Goal: Information Seeking & Learning: Learn about a topic

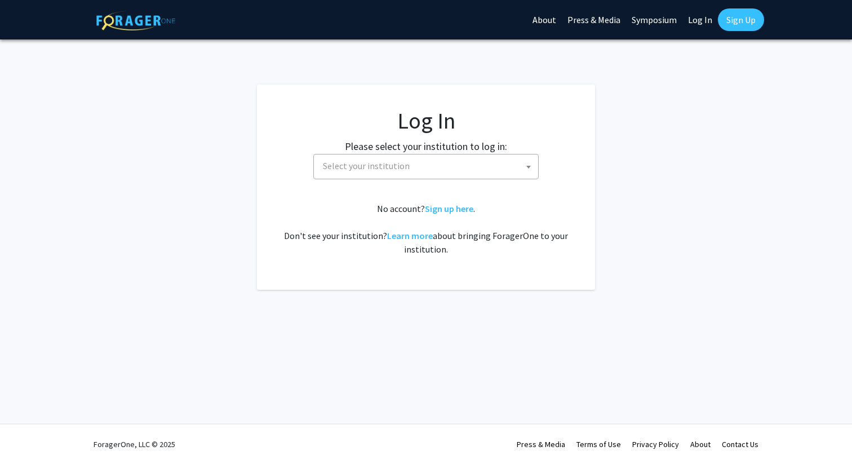
select select
click at [378, 170] on span "Select your institution" at bounding box center [366, 165] width 87 height 11
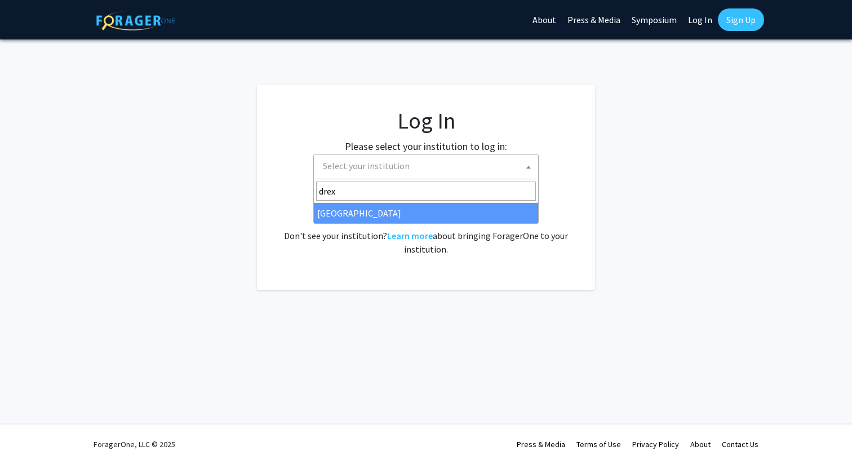
type input "drex"
select select "6"
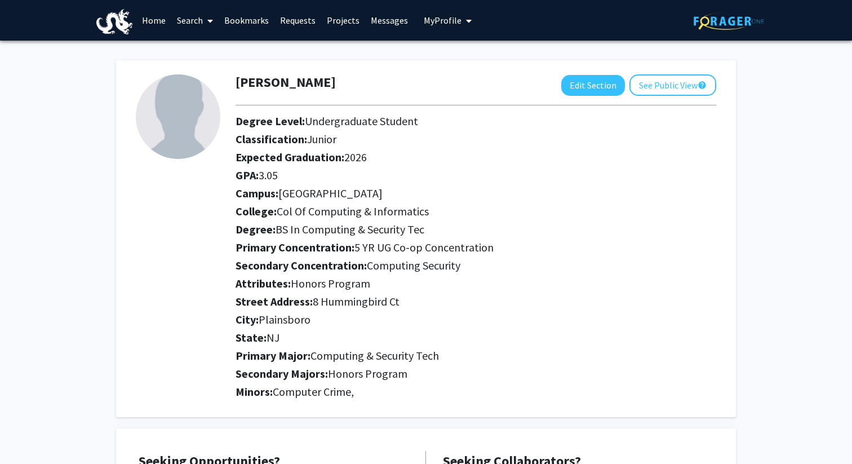
click at [340, 17] on link "Projects" at bounding box center [343, 20] width 44 height 39
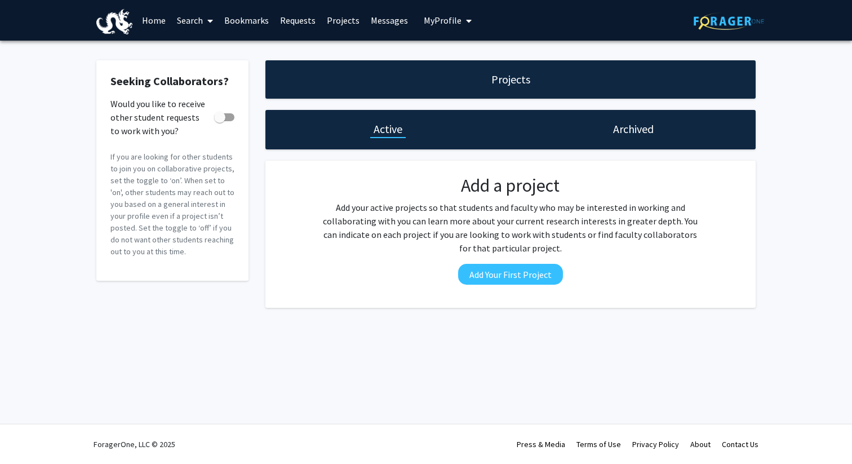
click at [380, 19] on link "Messages" at bounding box center [389, 20] width 48 height 39
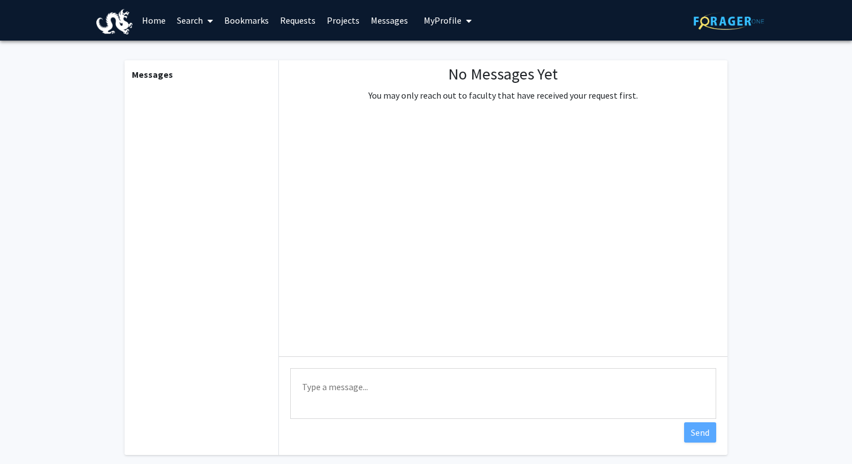
click at [330, 18] on link "Projects" at bounding box center [343, 20] width 44 height 39
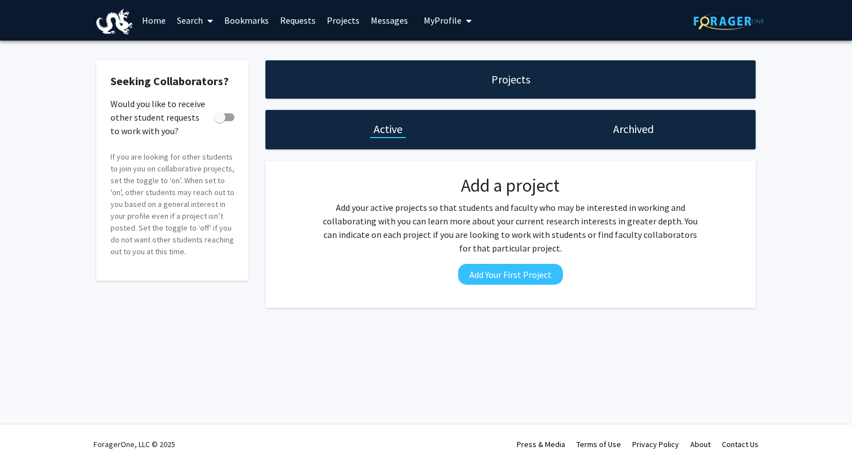
click at [290, 20] on link "Requests" at bounding box center [297, 20] width 47 height 39
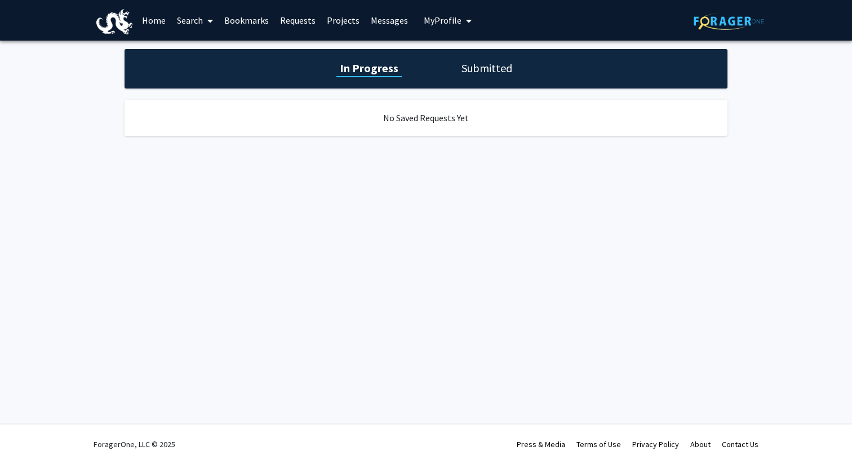
click at [246, 23] on link "Bookmarks" at bounding box center [247, 20] width 56 height 39
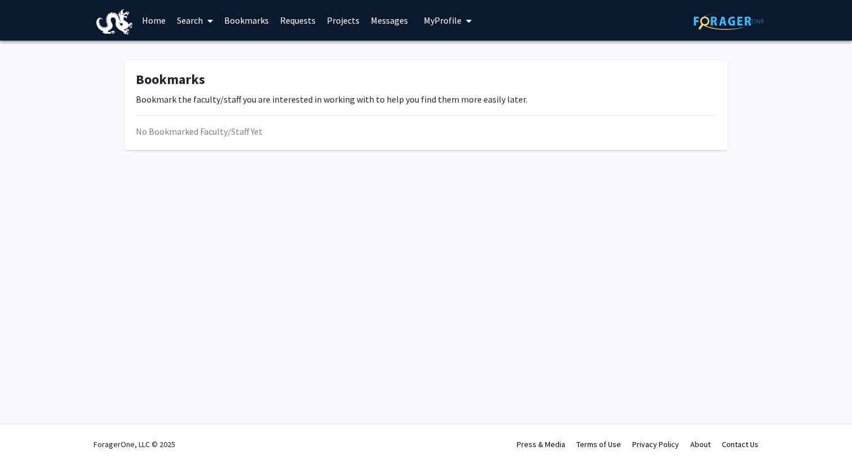
click at [210, 22] on icon at bounding box center [210, 20] width 6 height 9
click at [201, 73] on span "Students" at bounding box center [205, 74] width 69 height 23
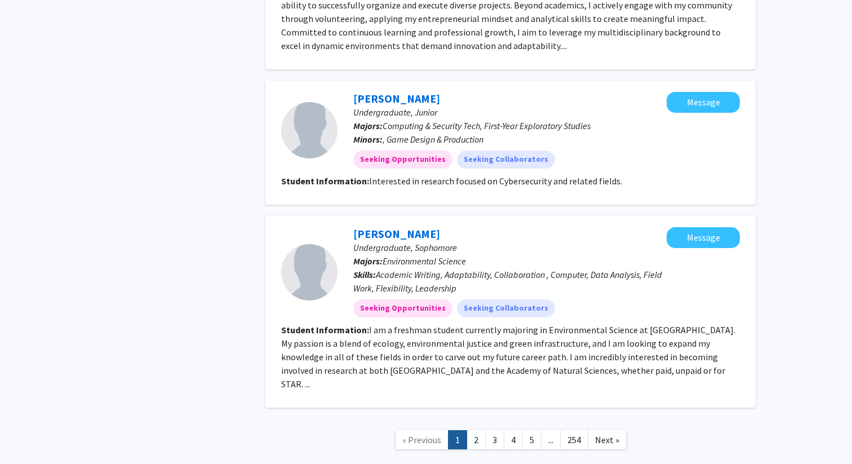
scroll to position [1787, 0]
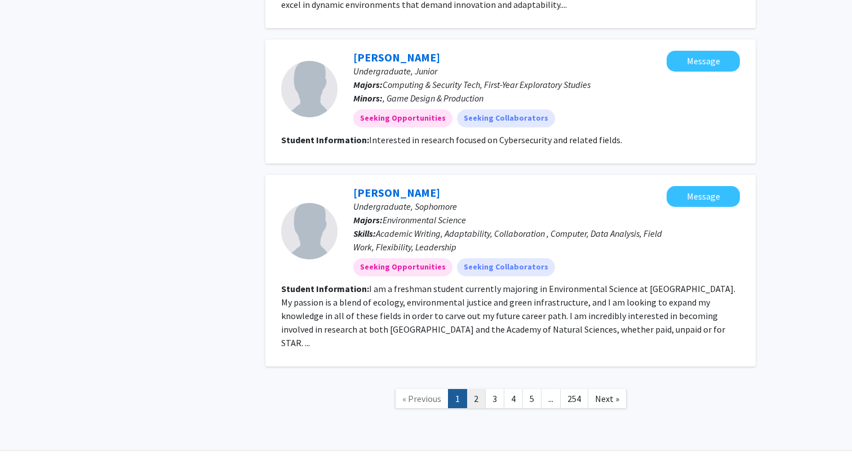
click at [480, 389] on link "2" at bounding box center [476, 399] width 19 height 20
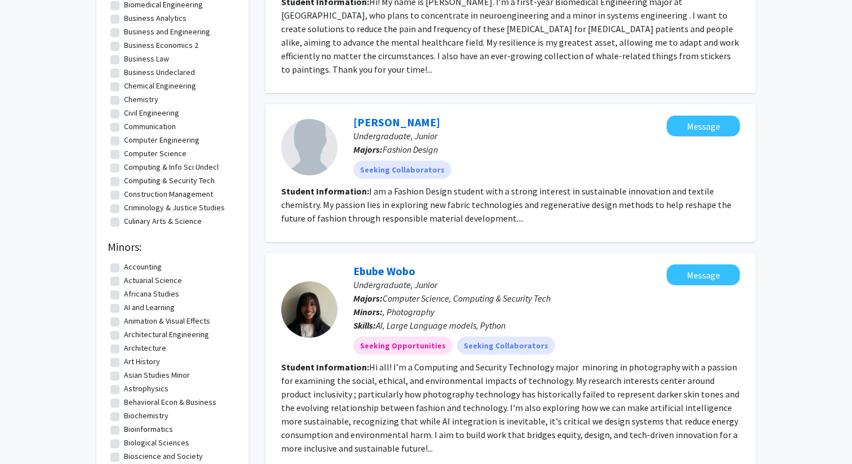
scroll to position [109, 0]
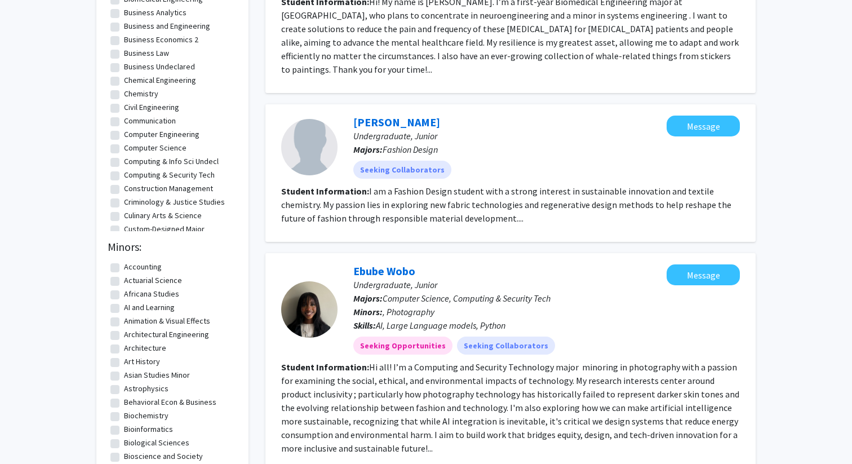
click at [124, 176] on label "Computing & Security Tech" at bounding box center [169, 175] width 91 height 12
click at [124, 176] on input "Computing & Security Tech" at bounding box center [127, 172] width 7 height 7
checkbox input "true"
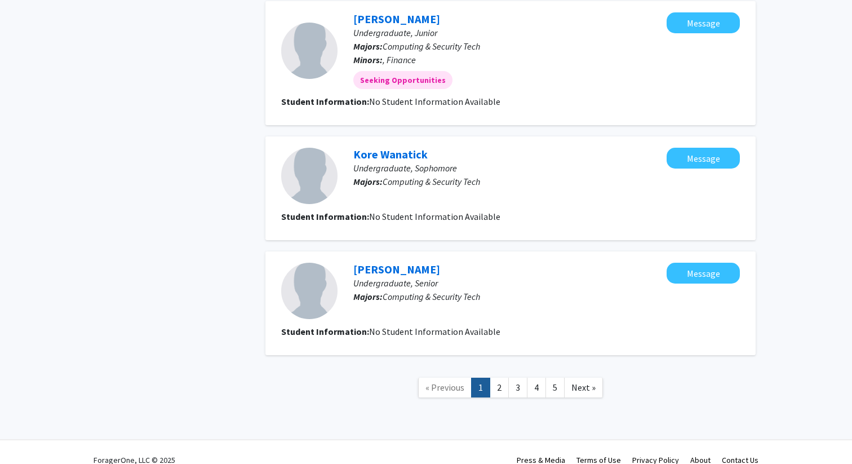
scroll to position [1224, 0]
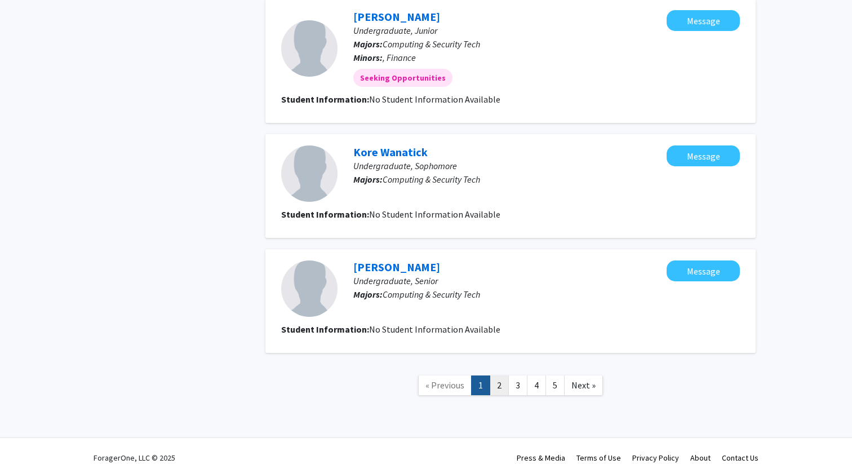
click at [501, 375] on link "2" at bounding box center [499, 385] width 19 height 20
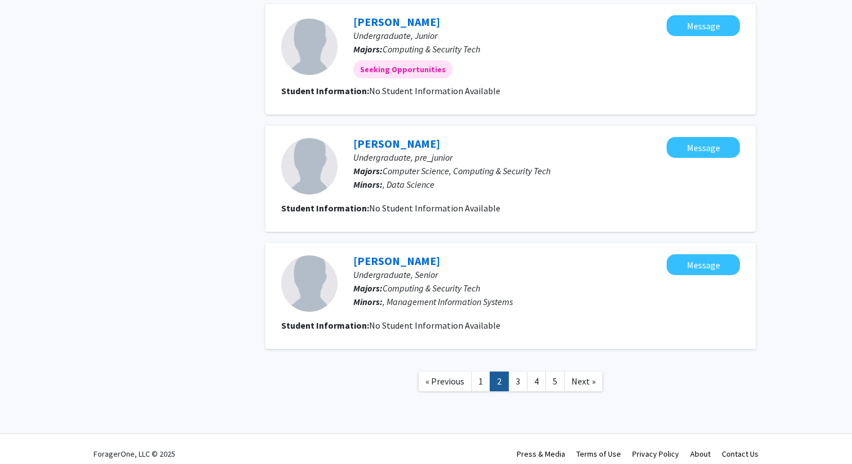
scroll to position [960, 0]
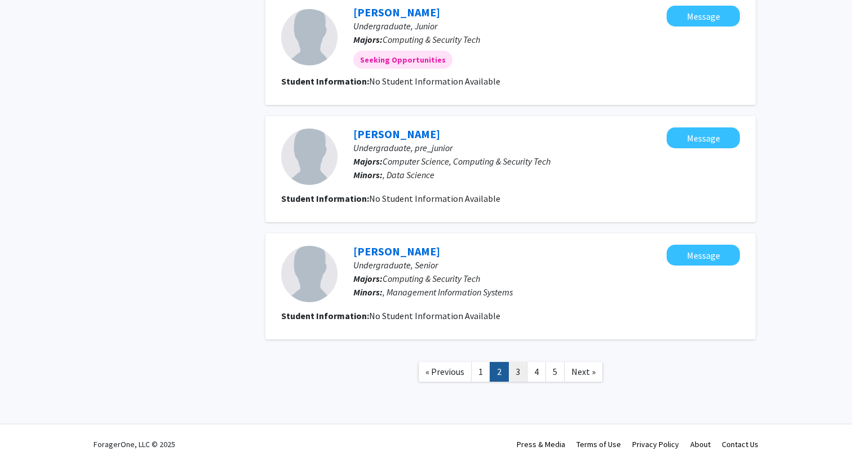
click at [520, 374] on link "3" at bounding box center [517, 372] width 19 height 20
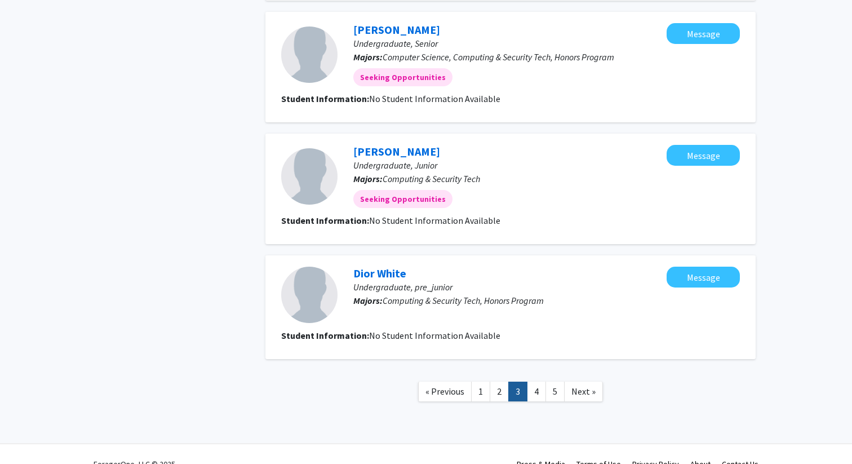
scroll to position [922, 0]
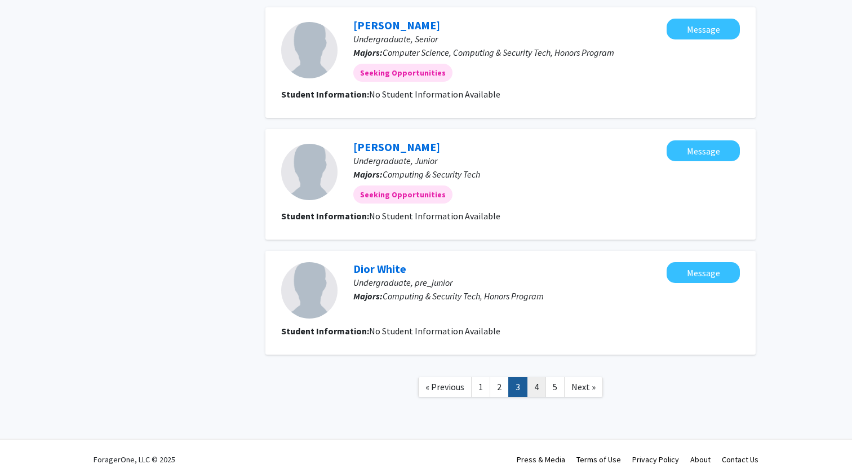
click at [533, 385] on link "4" at bounding box center [536, 387] width 19 height 20
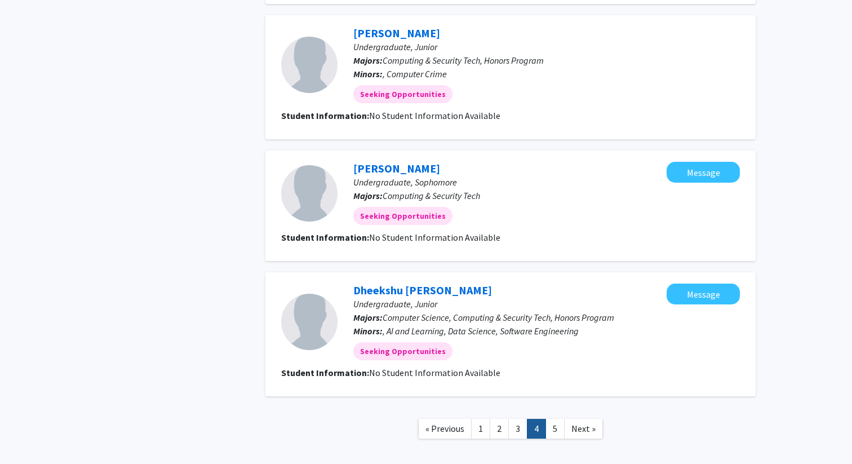
scroll to position [994, 0]
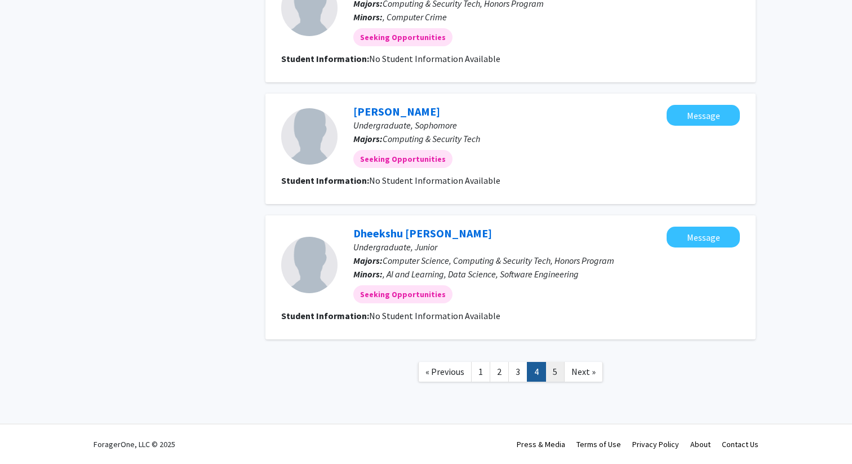
click at [552, 367] on link "5" at bounding box center [554, 372] width 19 height 20
